Goal: Transaction & Acquisition: Purchase product/service

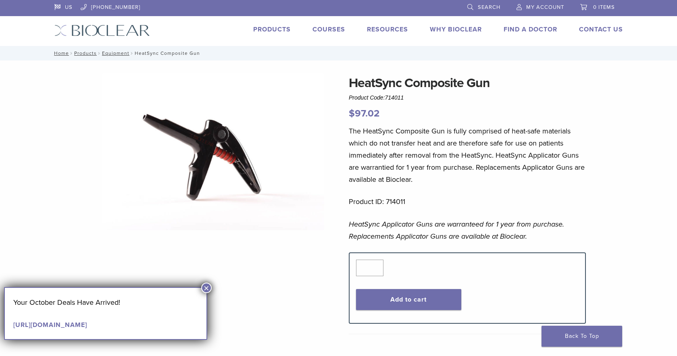
click at [277, 26] on link "Products" at bounding box center [271, 29] width 37 height 8
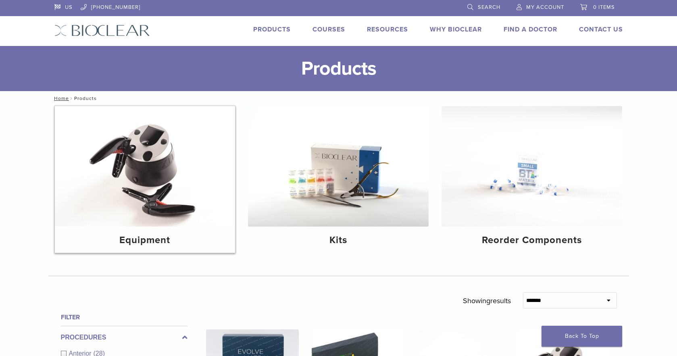
click at [142, 163] on img at bounding box center [145, 166] width 181 height 121
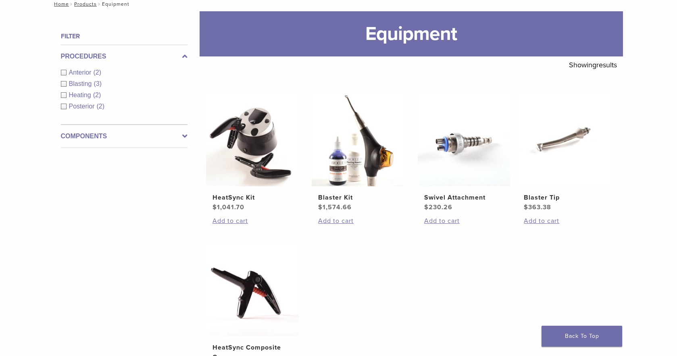
scroll to position [84, 0]
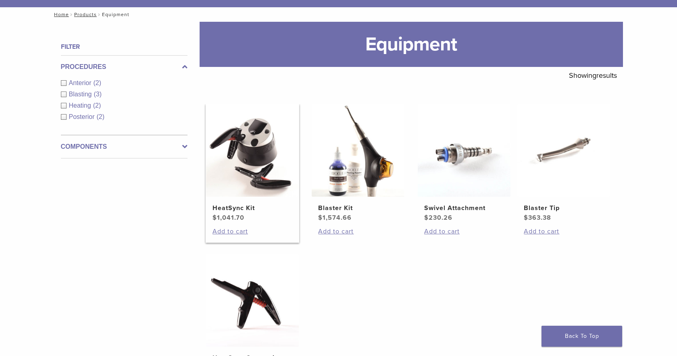
click at [247, 148] on img at bounding box center [252, 150] width 93 height 93
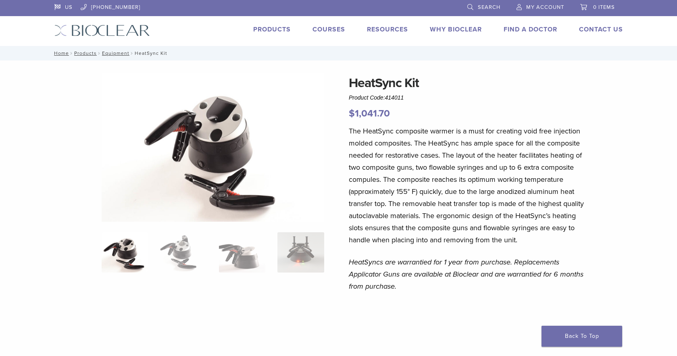
click at [277, 28] on link "Products" at bounding box center [271, 29] width 37 height 8
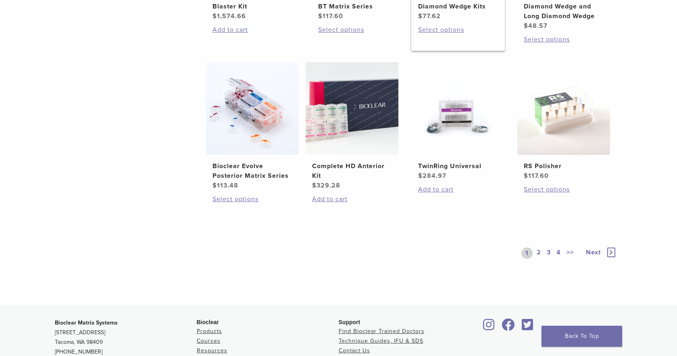
scroll to position [605, 0]
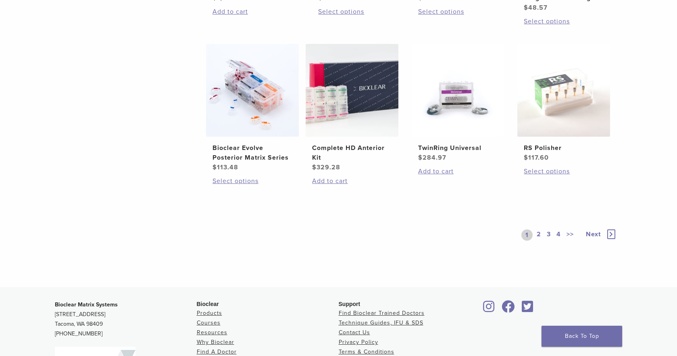
click at [597, 232] on span "Next" at bounding box center [593, 234] width 15 height 8
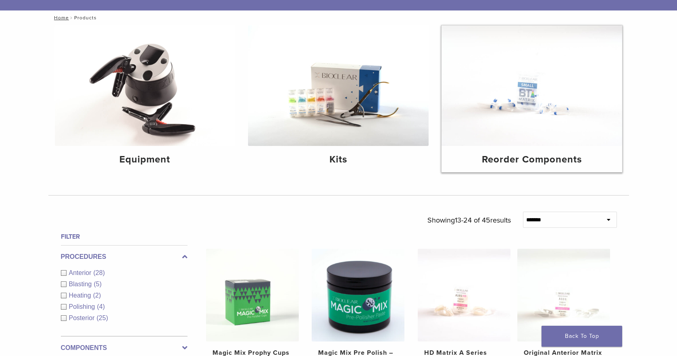
scroll to position [40, 0]
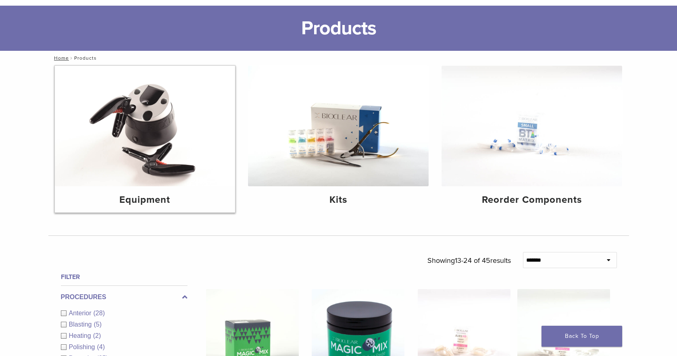
click at [143, 197] on h4 "Equipment" at bounding box center [145, 200] width 168 height 15
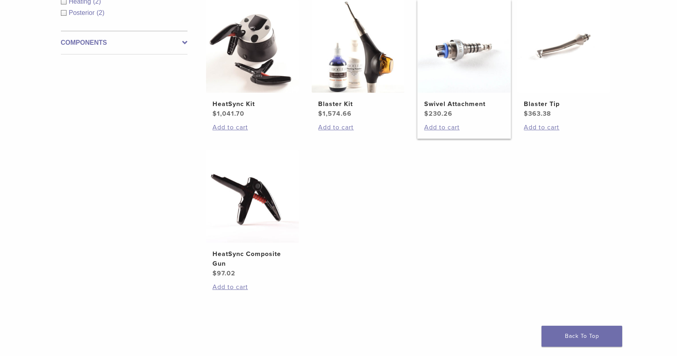
scroll to position [202, 0]
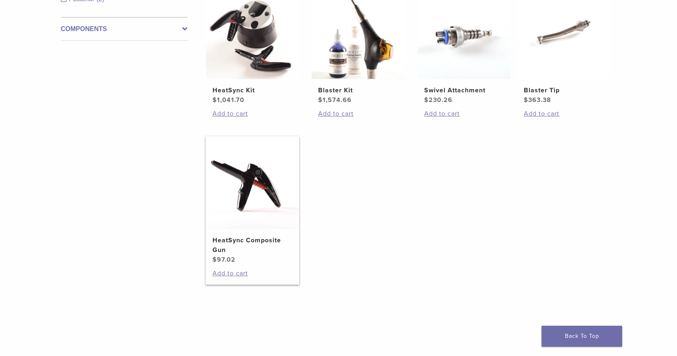
click at [248, 186] on img at bounding box center [252, 182] width 93 height 93
